Goal: Information Seeking & Learning: Learn about a topic

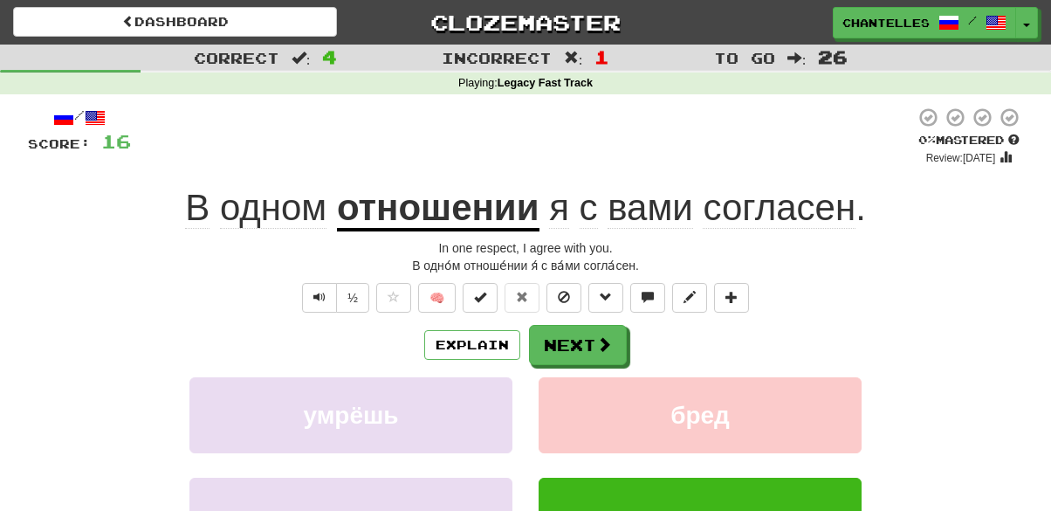
scroll to position [98, 0]
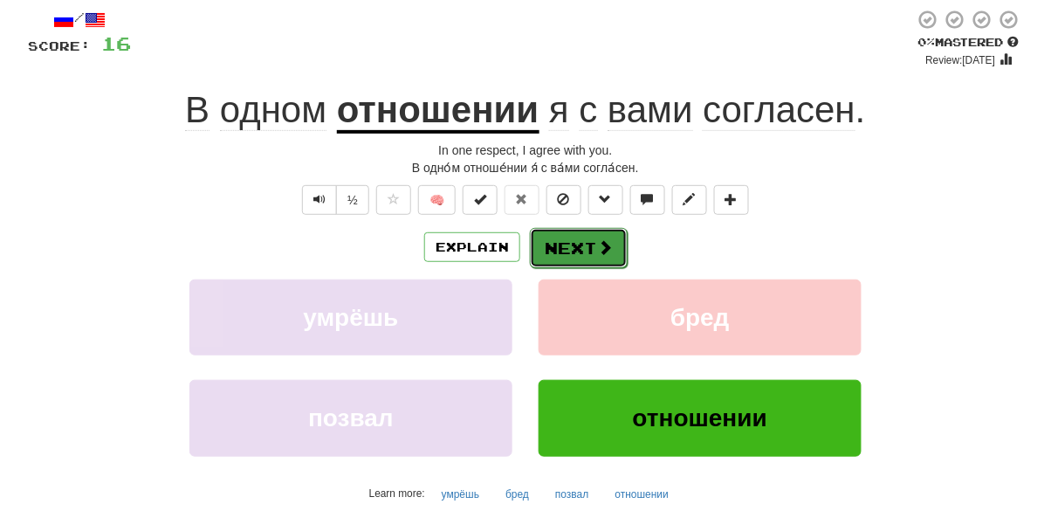
click at [582, 262] on button "Next" at bounding box center [579, 248] width 98 height 40
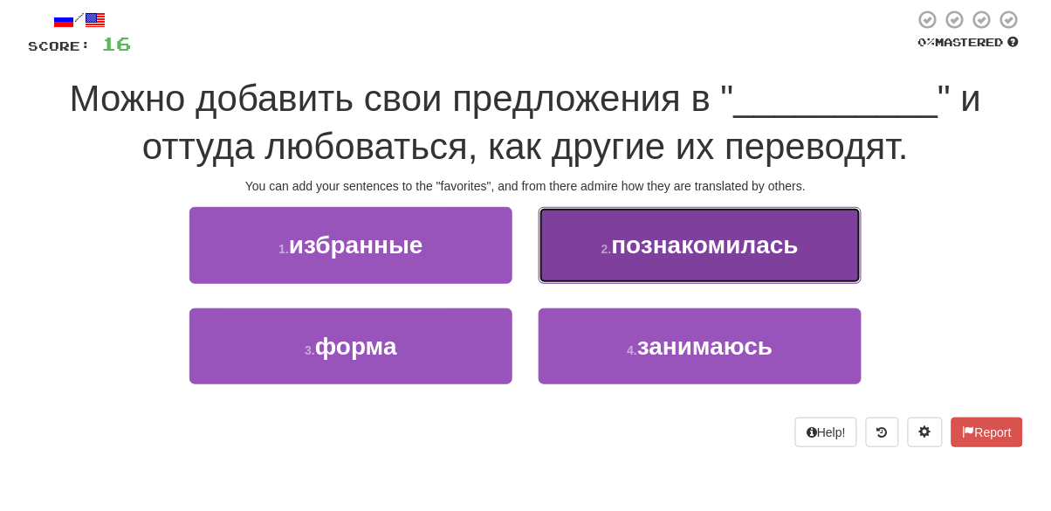
click at [604, 251] on small "2 ." at bounding box center [607, 249] width 10 height 14
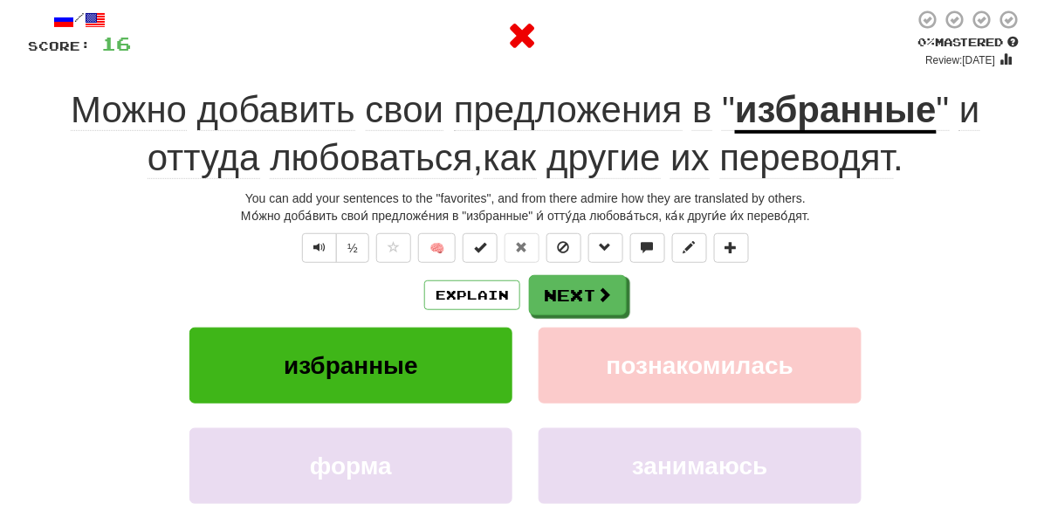
click at [803, 109] on u "избранные" at bounding box center [836, 111] width 202 height 45
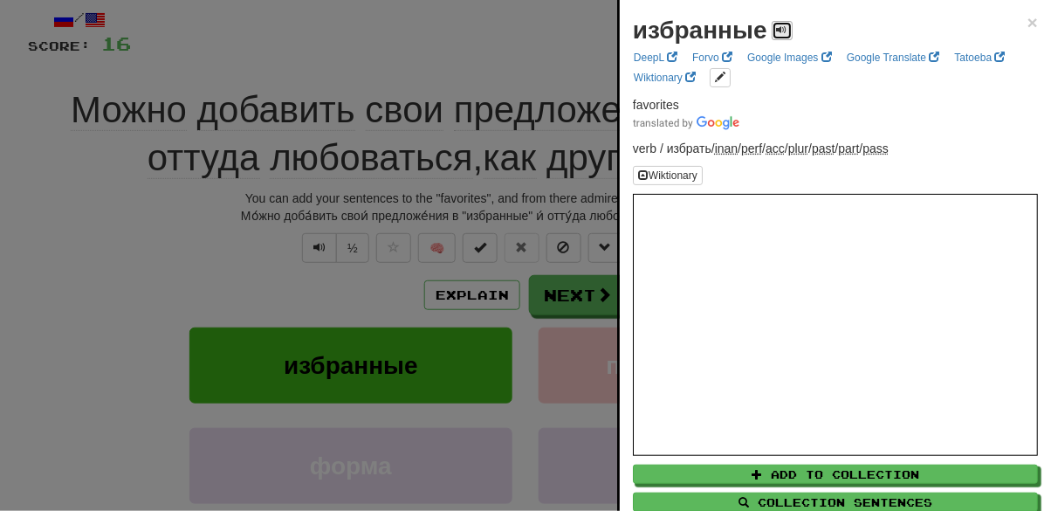
click at [772, 36] on button at bounding box center [782, 30] width 21 height 19
click at [203, 210] on div at bounding box center [525, 255] width 1051 height 511
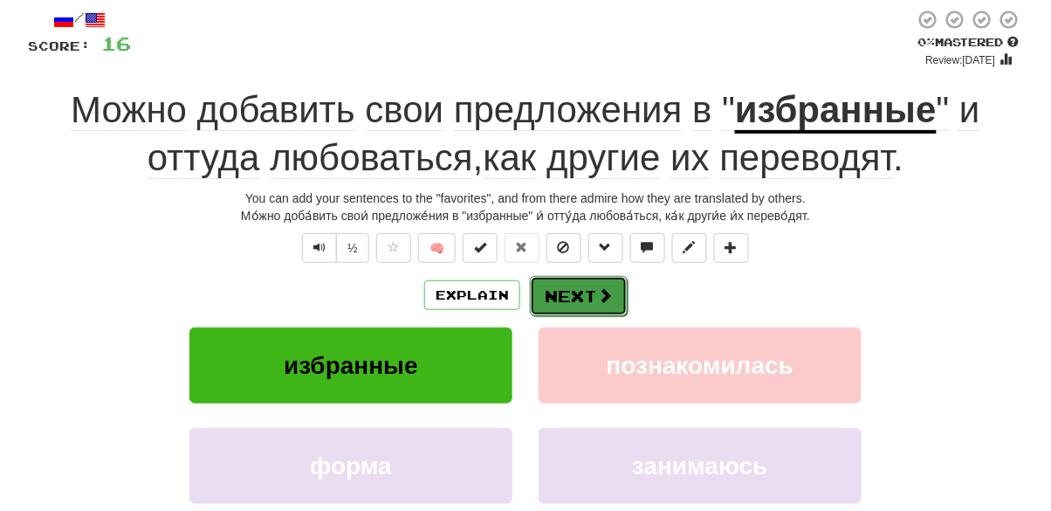
click at [577, 298] on button "Next" at bounding box center [579, 296] width 98 height 40
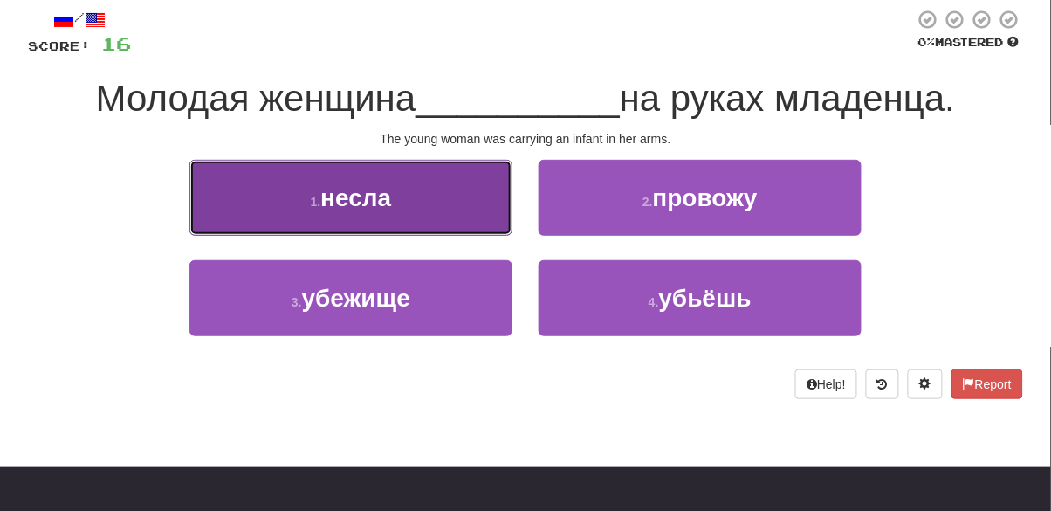
click at [448, 224] on button "1 . несла" at bounding box center [351, 198] width 323 height 76
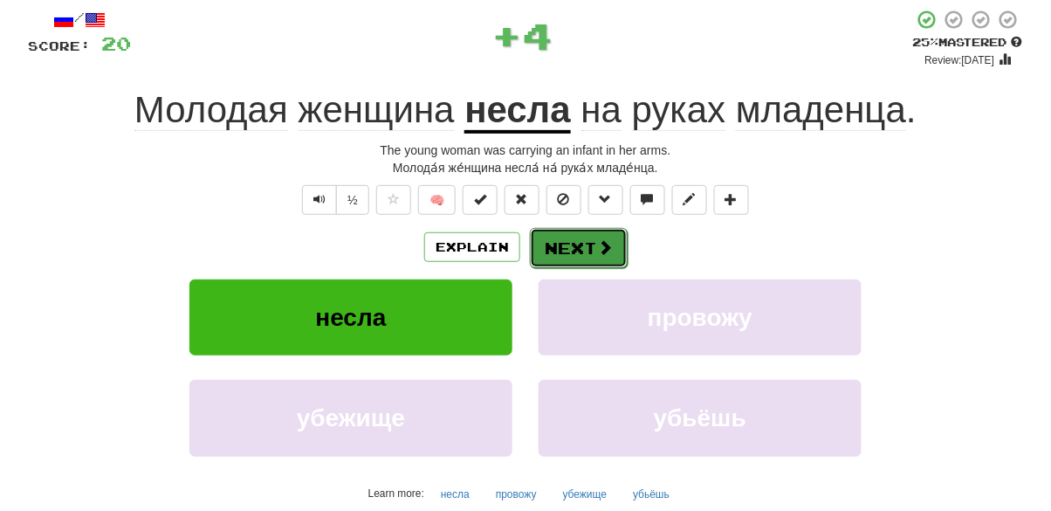
click at [598, 253] on span at bounding box center [605, 247] width 16 height 16
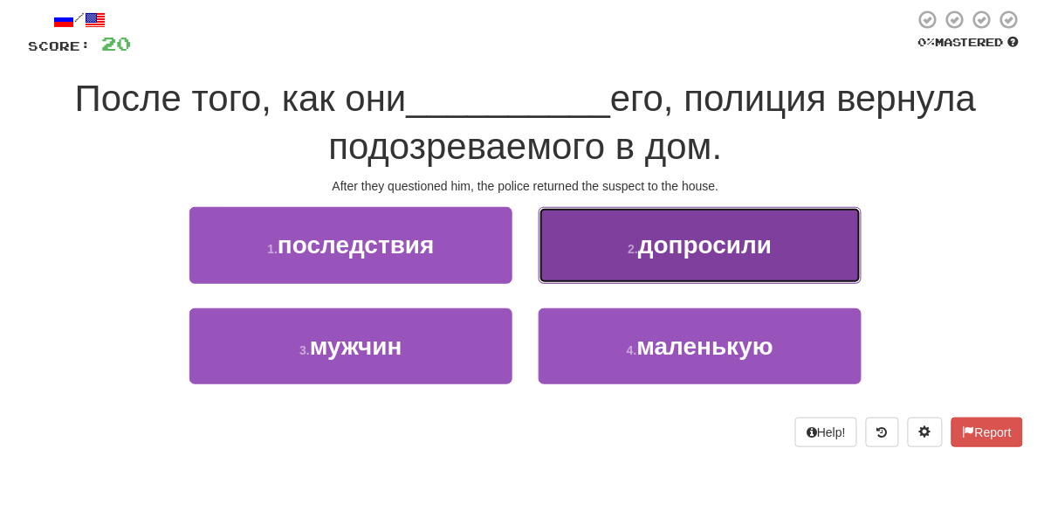
click at [612, 264] on button "2 . допросили" at bounding box center [700, 245] width 323 height 76
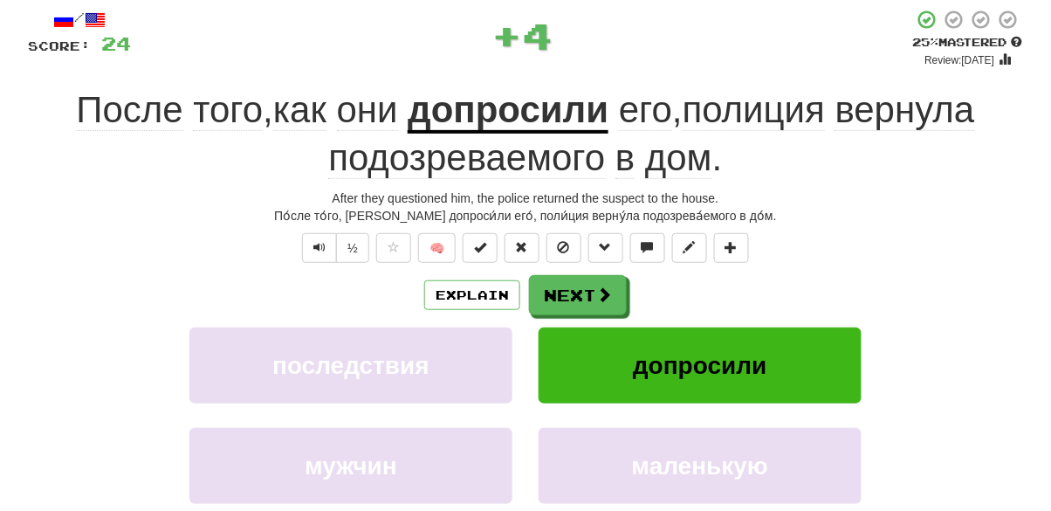
click at [558, 159] on span "подозреваемого" at bounding box center [466, 158] width 277 height 42
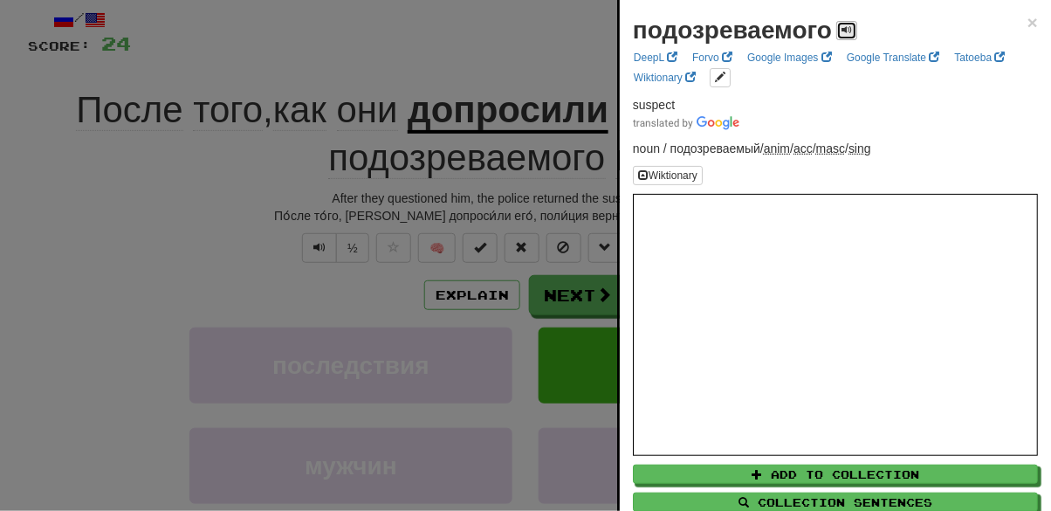
click at [842, 31] on span at bounding box center [847, 29] width 10 height 10
click at [843, 30] on span at bounding box center [847, 29] width 10 height 10
click at [842, 32] on span at bounding box center [847, 29] width 10 height 10
click at [842, 29] on span at bounding box center [847, 29] width 10 height 10
click at [169, 264] on div at bounding box center [525, 255] width 1051 height 511
